Goal: Information Seeking & Learning: Learn about a topic

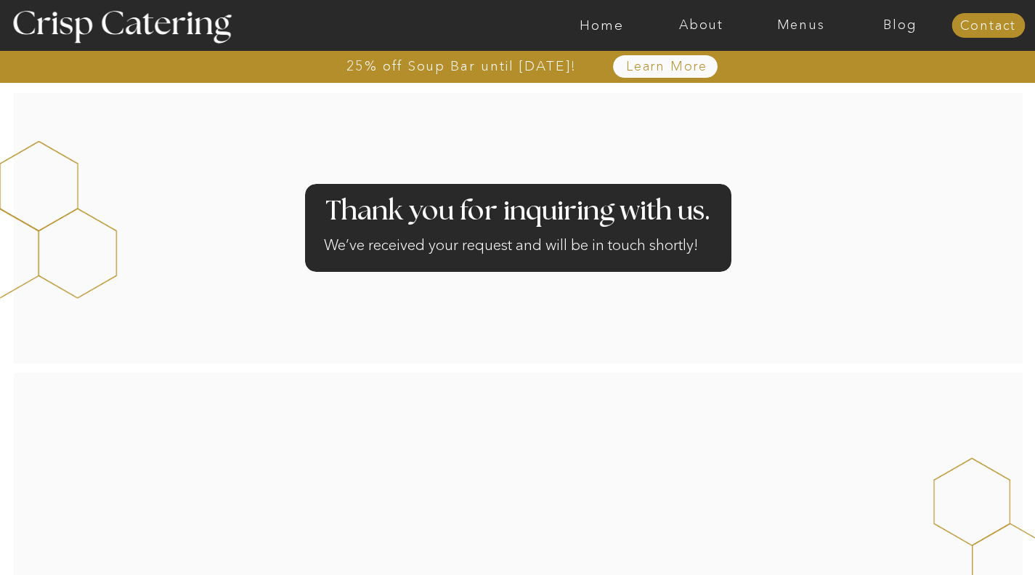
drag, startPoint x: 0, startPoint y: 0, endPoint x: 790, endPoint y: 27, distance: 790.2
click at [790, 27] on nav "Menus" at bounding box center [801, 25] width 100 height 15
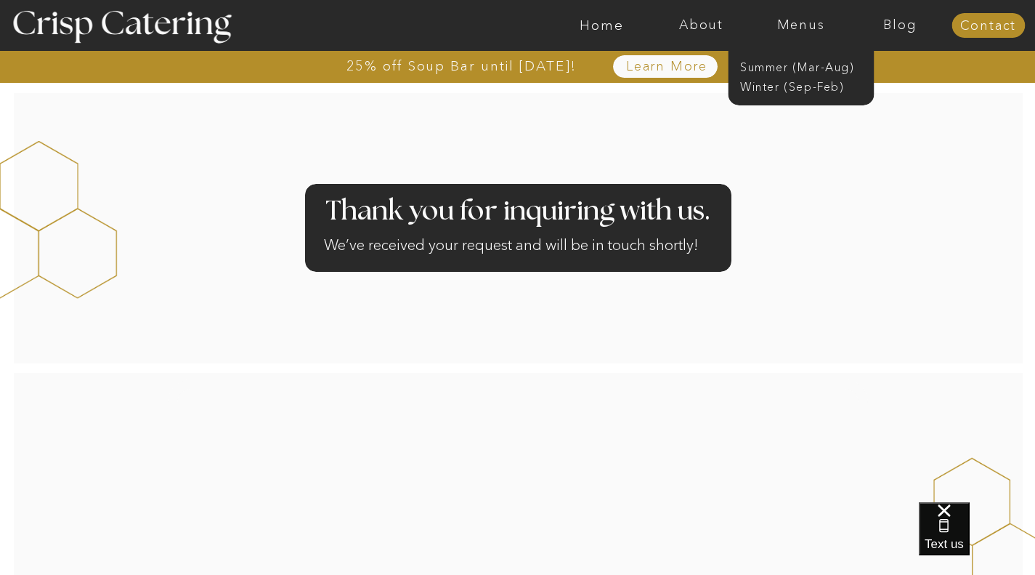
click at [788, 92] on nav "Winter (Sep-Feb)" at bounding box center [799, 85] width 119 height 14
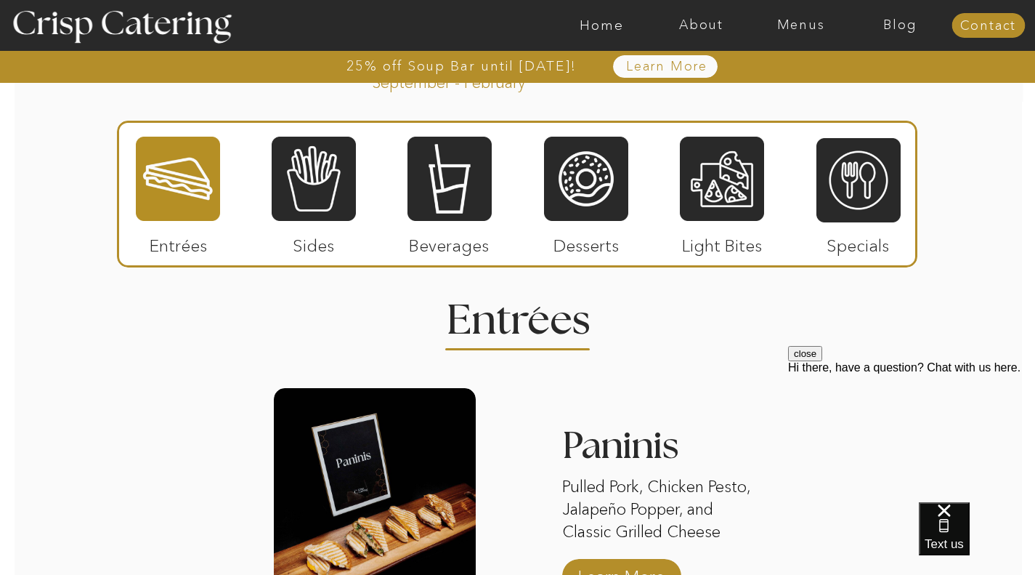
scroll to position [1674, 0]
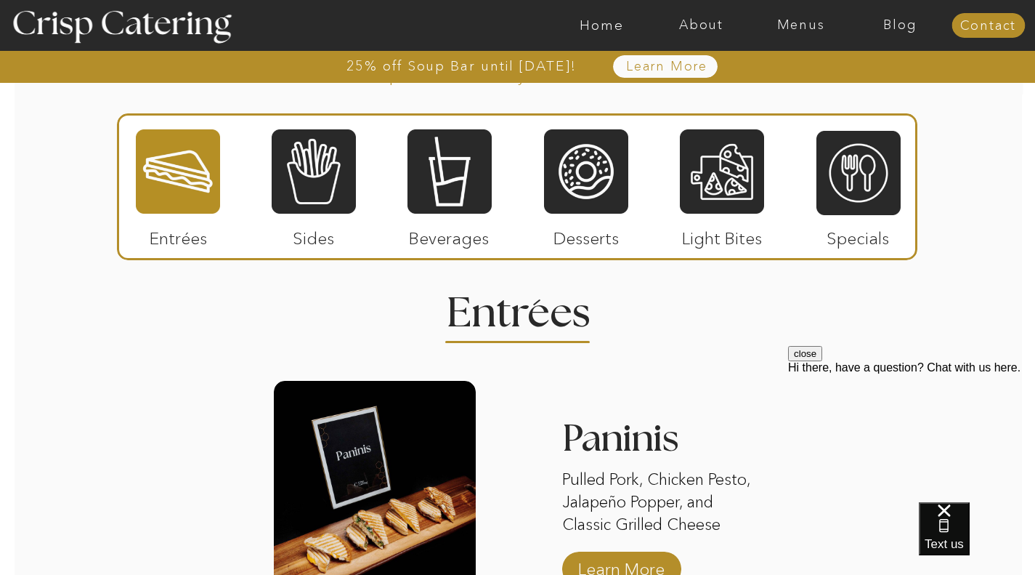
click at [583, 177] on div at bounding box center [586, 171] width 84 height 87
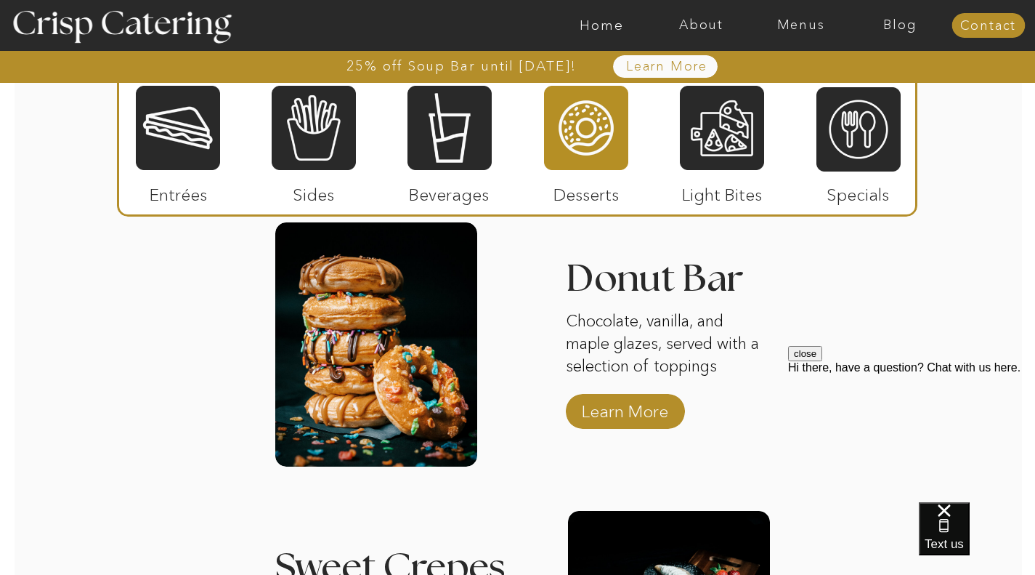
scroll to position [1819, 0]
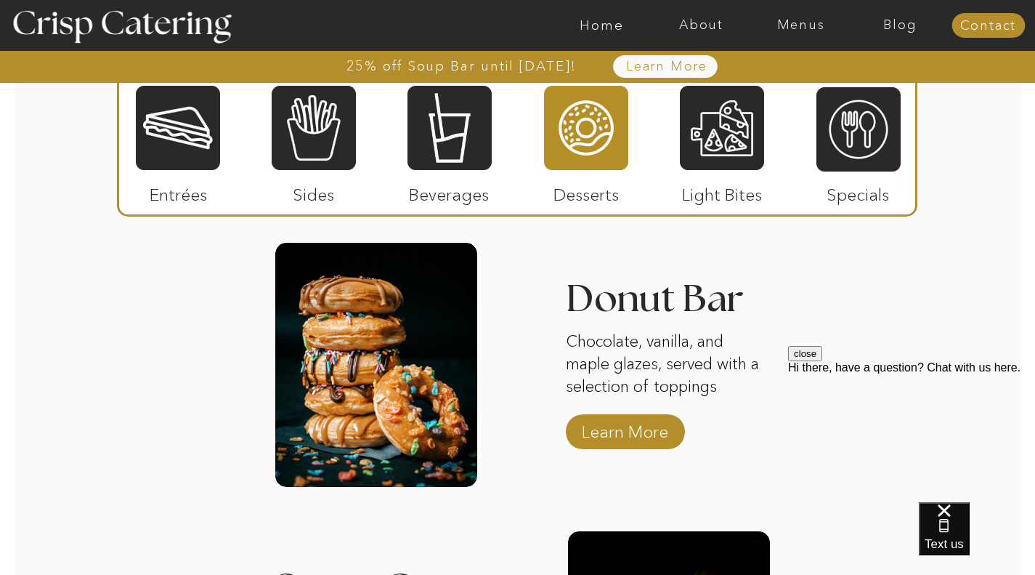
click at [620, 437] on p "Learn More" at bounding box center [625, 428] width 97 height 42
click at [756, 145] on div at bounding box center [722, 127] width 84 height 87
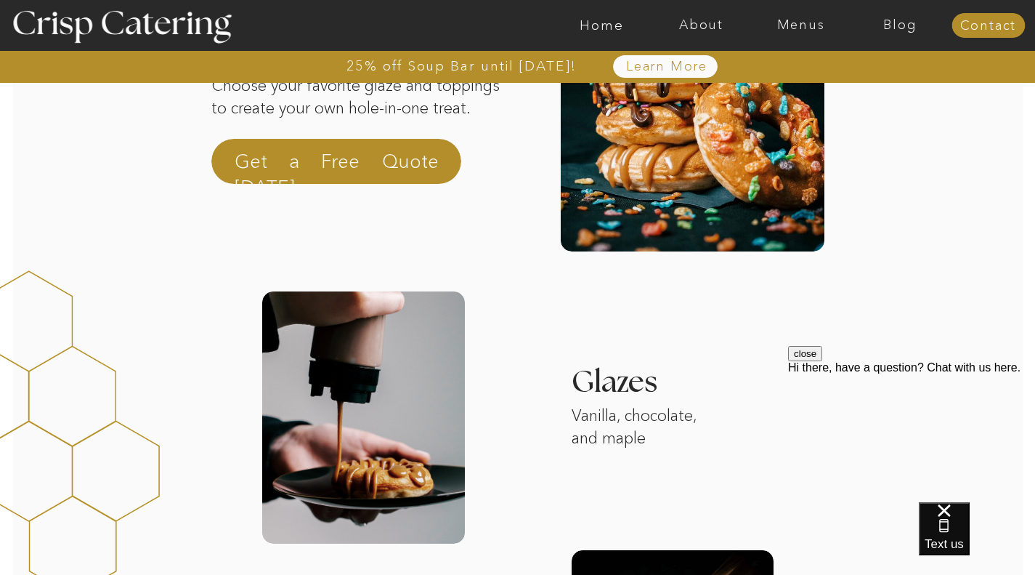
scroll to position [242, 0]
